Goal: Use online tool/utility: Utilize a website feature to perform a specific function

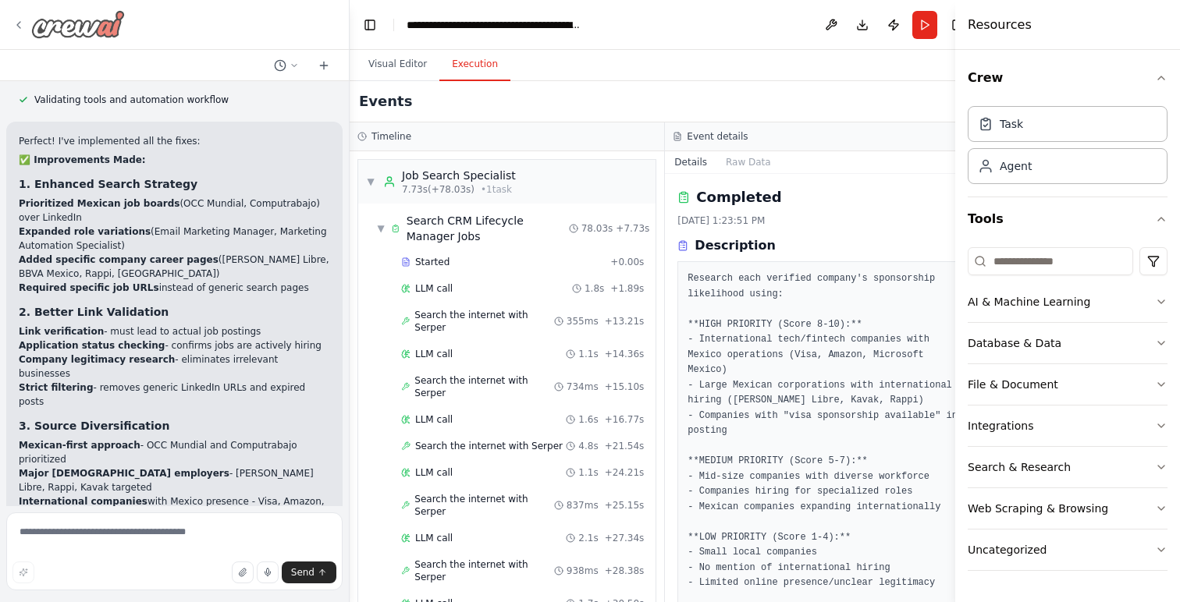
click at [80, 33] on img at bounding box center [78, 24] width 94 height 28
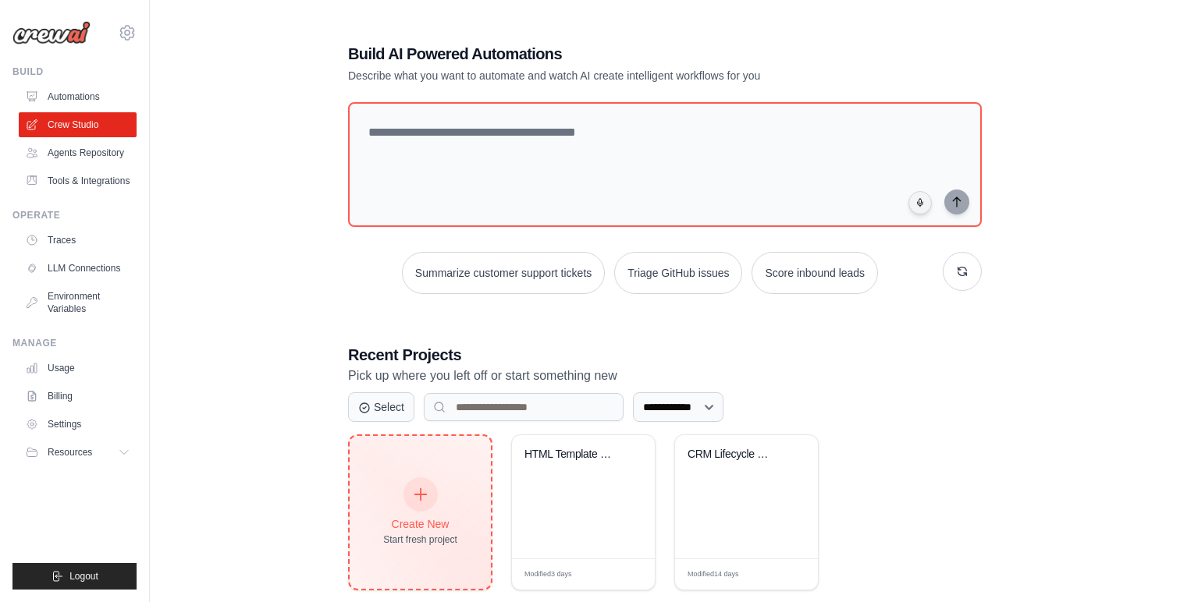
scroll to position [27, 0]
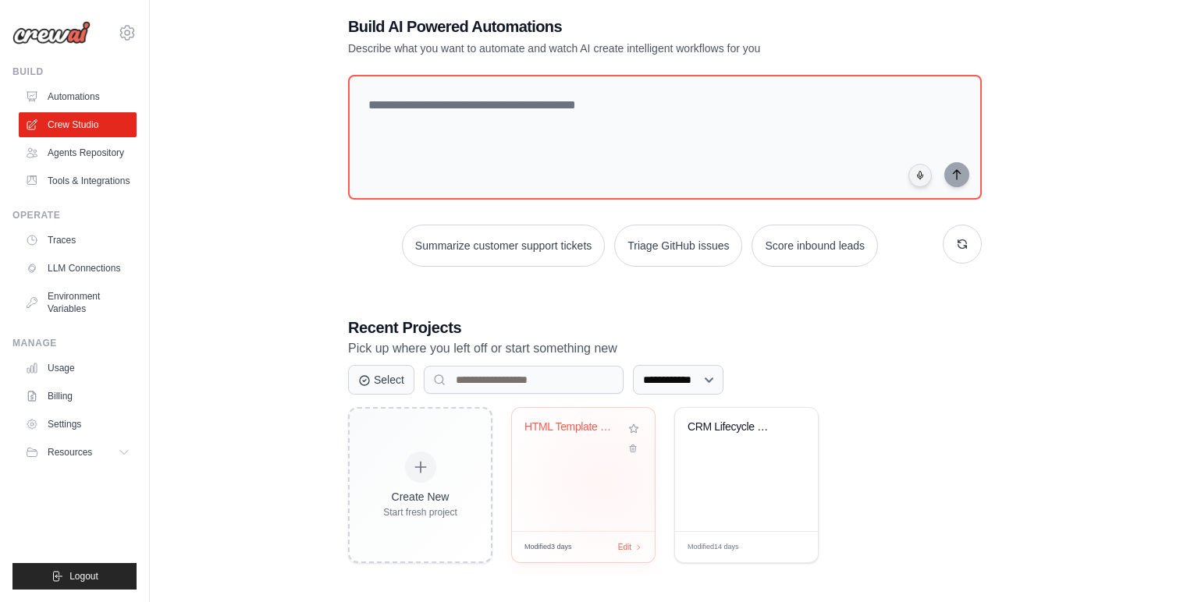
click at [603, 481] on div "HTML Template Generator from Copy" at bounding box center [583, 469] width 143 height 123
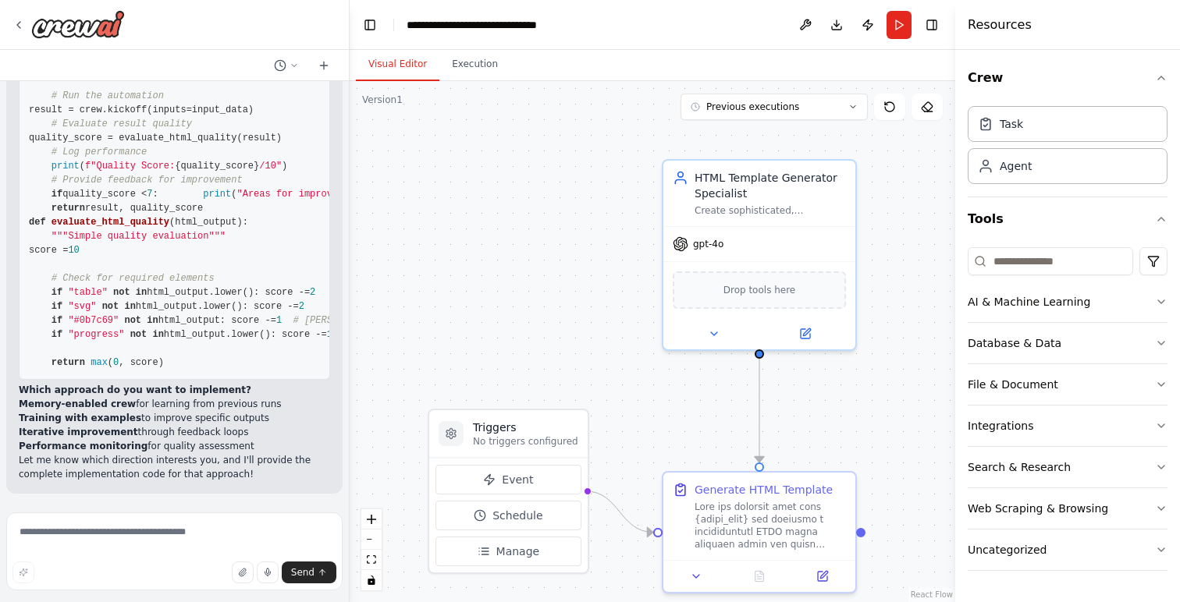
scroll to position [20694, 0]
click at [892, 23] on button "Run" at bounding box center [898, 25] width 25 height 28
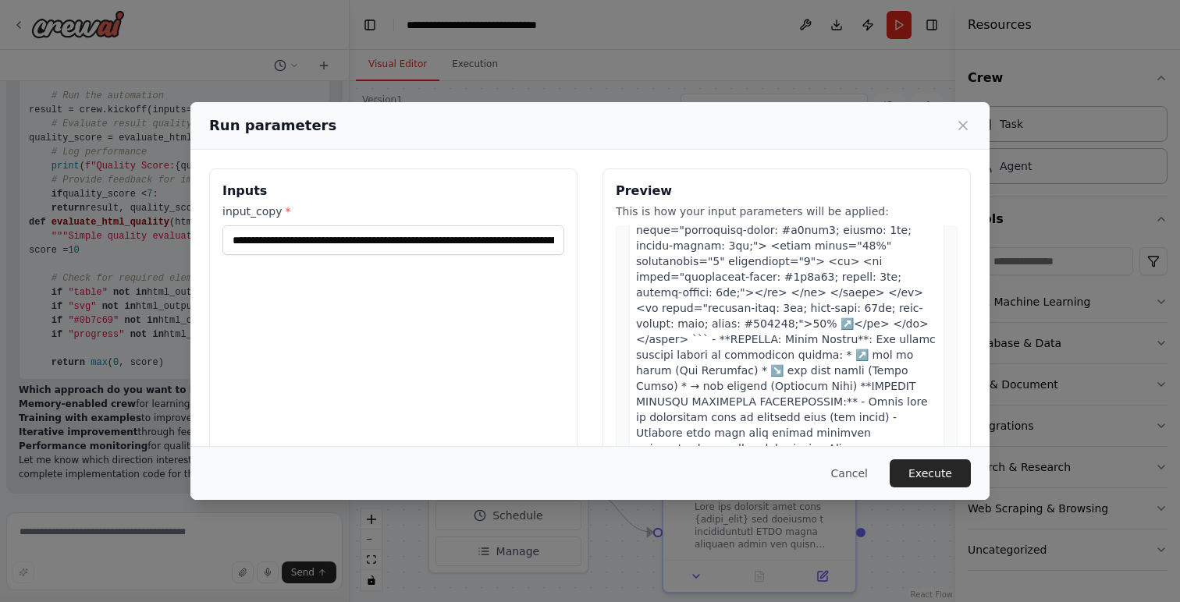
scroll to position [1172, 0]
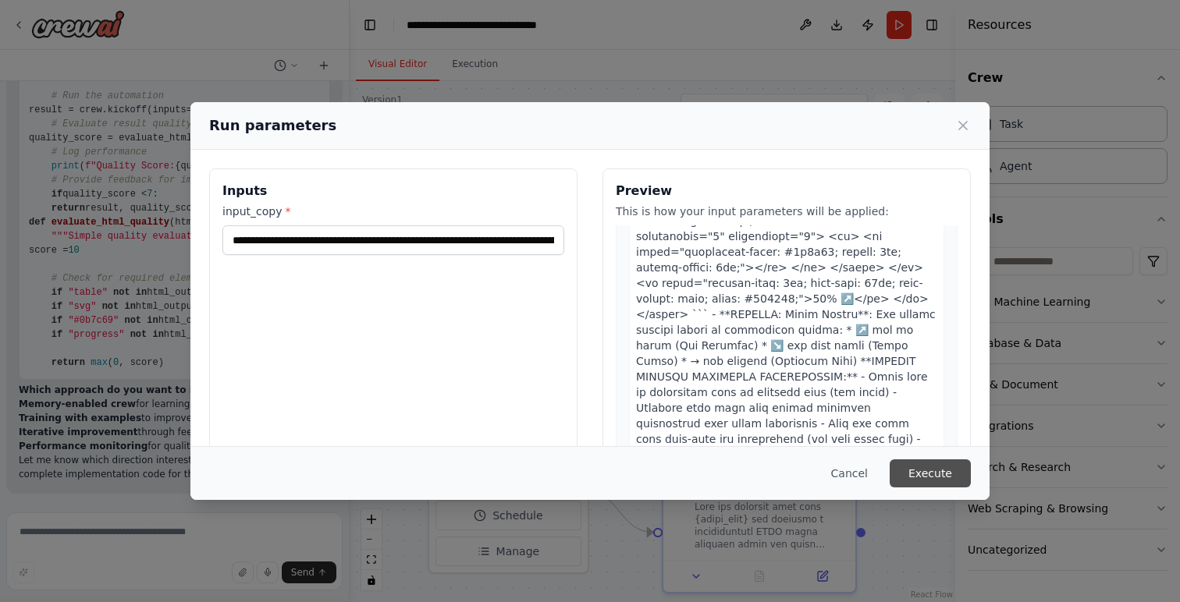
click at [930, 470] on button "Execute" at bounding box center [929, 474] width 81 height 28
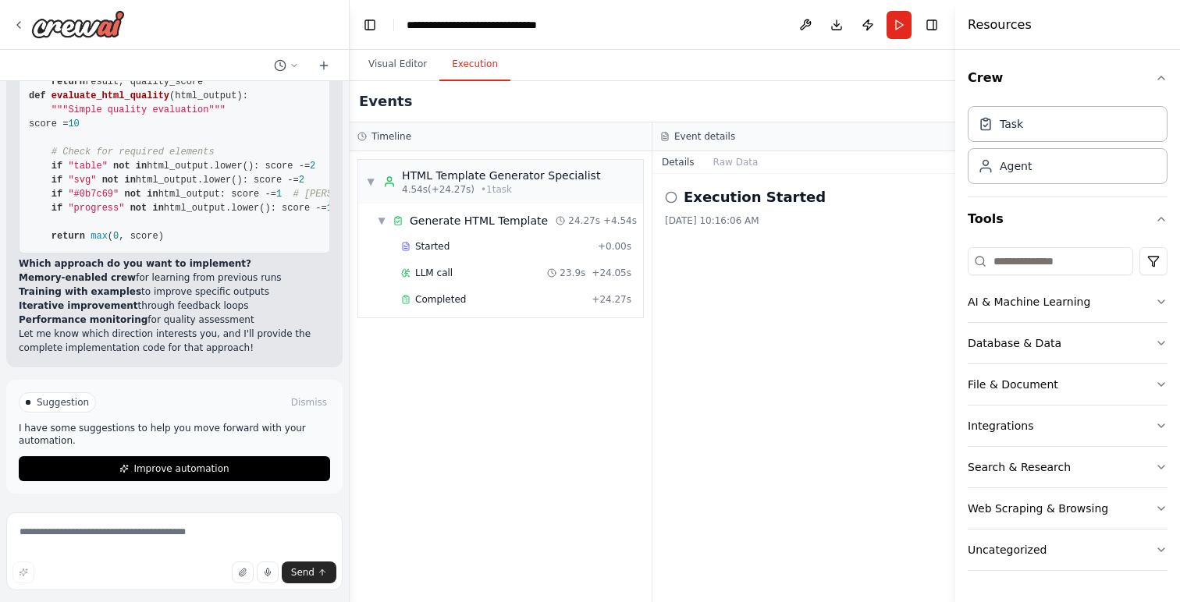
scroll to position [20820, 0]
click at [470, 306] on div "Completed + 24.27s" at bounding box center [516, 299] width 241 height 23
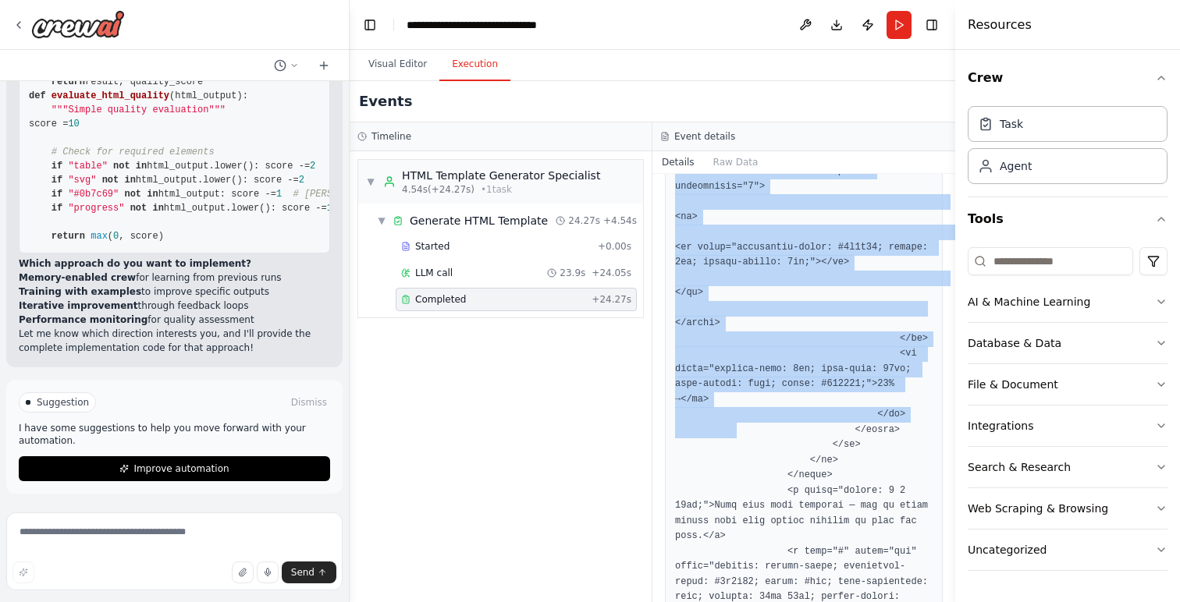
scroll to position [5588, 0]
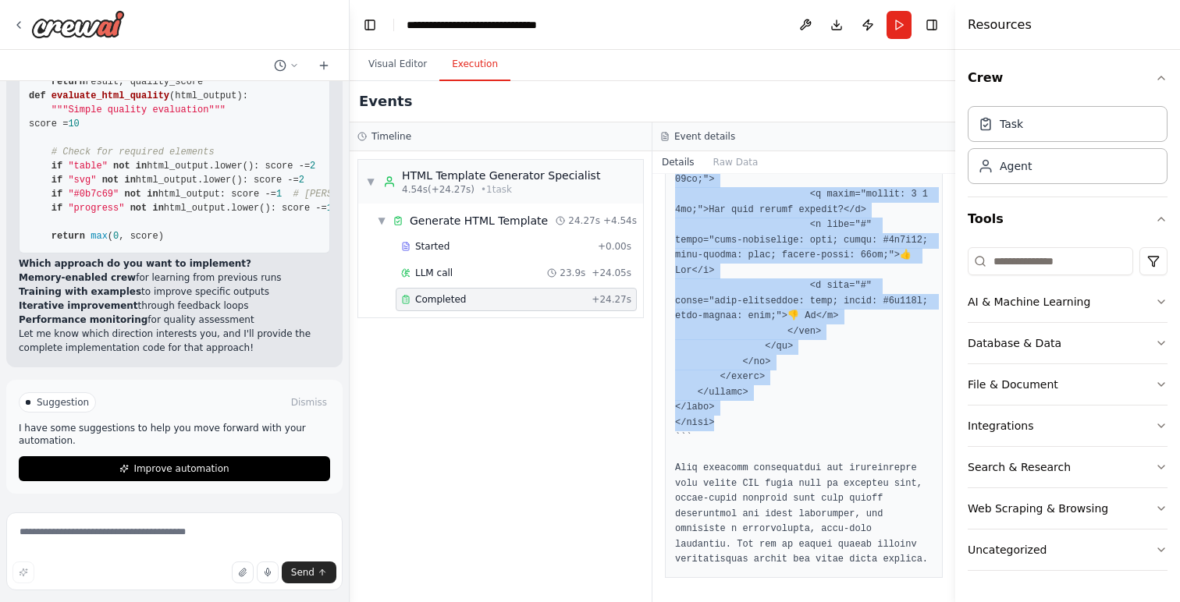
drag, startPoint x: 672, startPoint y: 301, endPoint x: 737, endPoint y: 417, distance: 132.8
copy pre "<!DOCTYPE html> <html lang="en"> <head> <meta charset="UTF-8"> <meta name="view…"
